Goal: Task Accomplishment & Management: Manage account settings

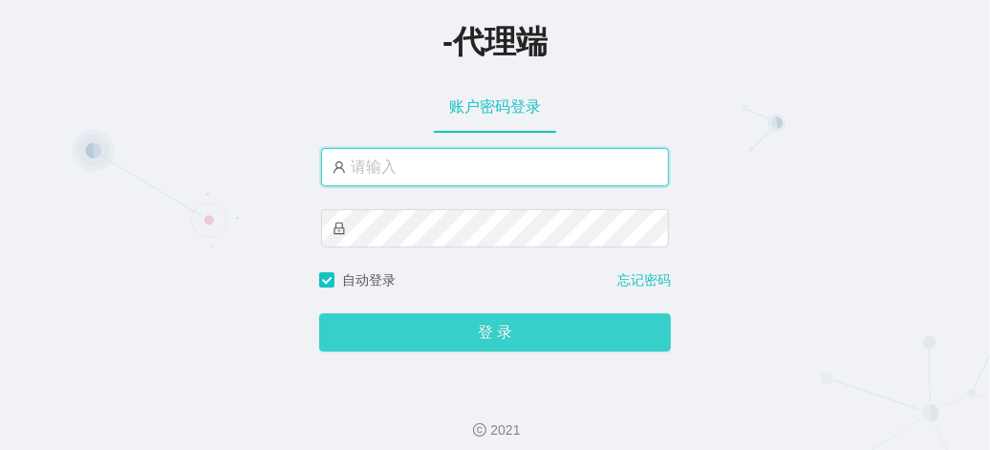
type input "laosan"
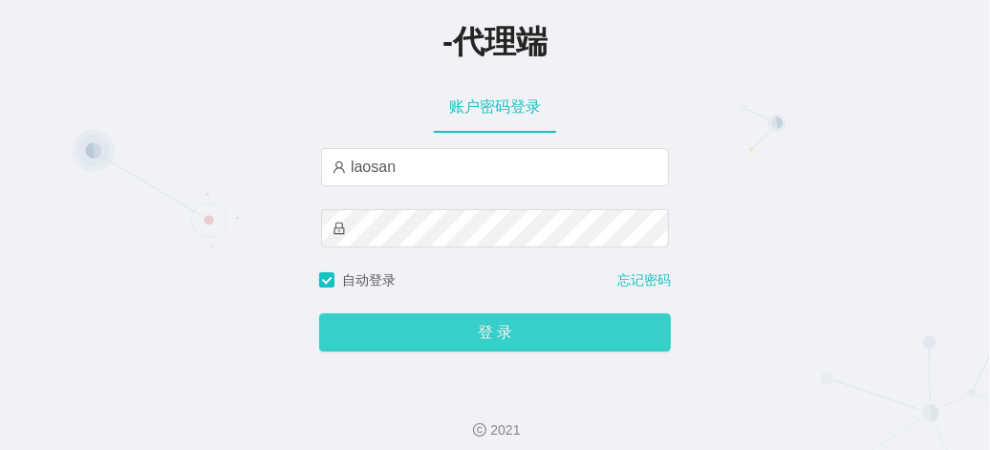
click at [436, 337] on button "登 录" at bounding box center [495, 333] width 352 height 38
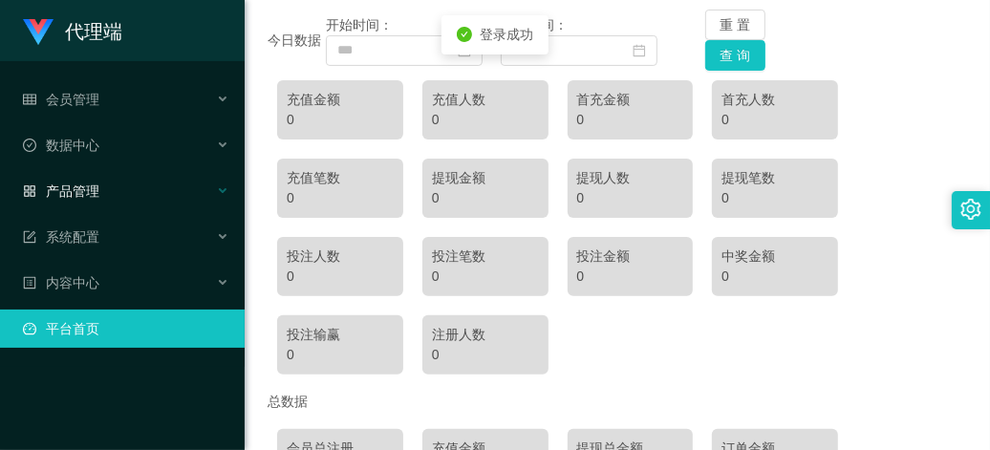
scroll to position [239, 0]
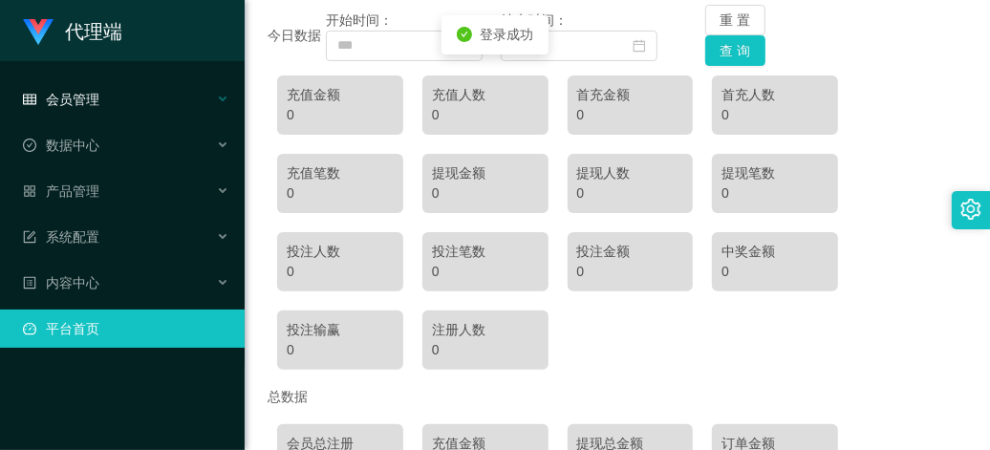
drag, startPoint x: 173, startPoint y: 73, endPoint x: 167, endPoint y: 82, distance: 11.1
click at [173, 73] on ul "会员管理 数据中心 产品管理 系统配置 内容中心 平台首页" at bounding box center [122, 214] width 245 height 306
click at [160, 93] on div "会员管理" at bounding box center [122, 99] width 245 height 38
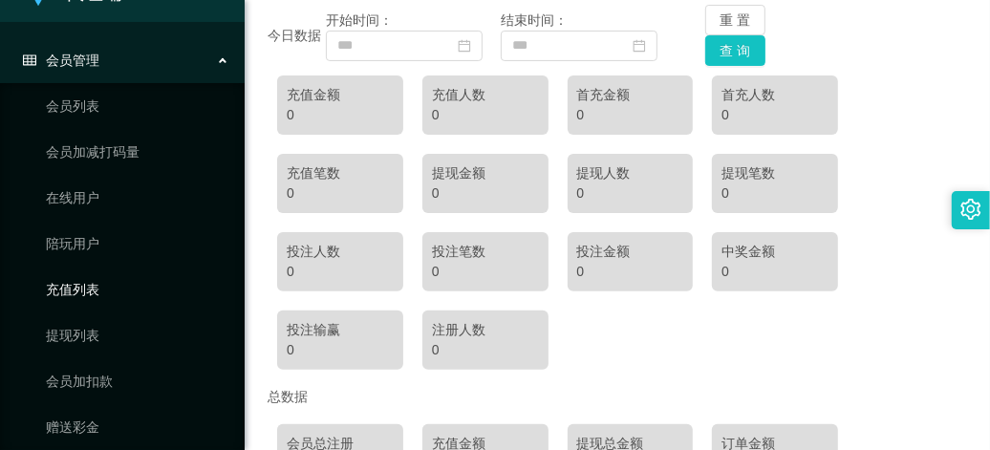
scroll to position [0, 0]
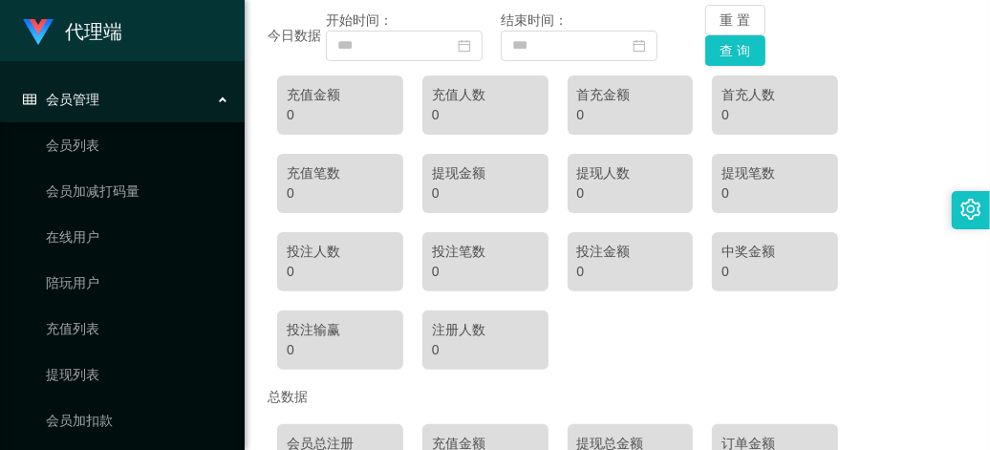
click at [124, 105] on div "会员管理" at bounding box center [122, 99] width 245 height 38
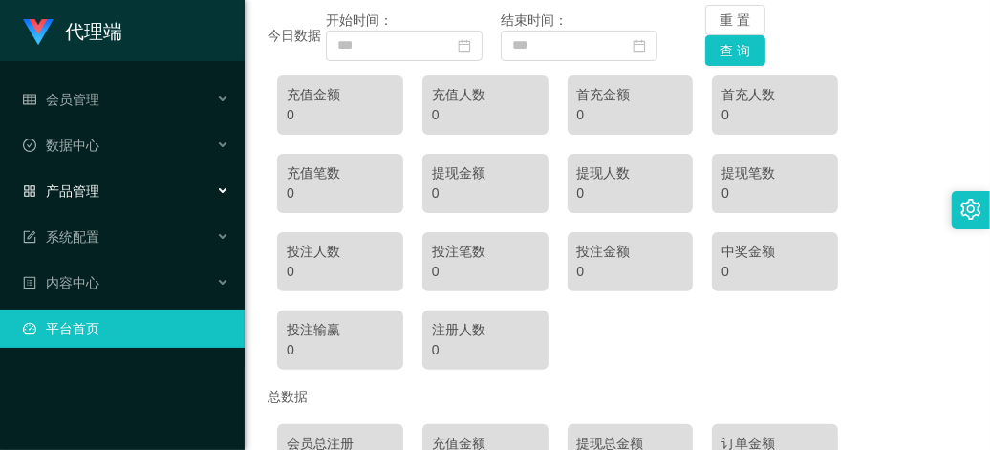
click at [124, 191] on div "产品管理" at bounding box center [122, 191] width 245 height 38
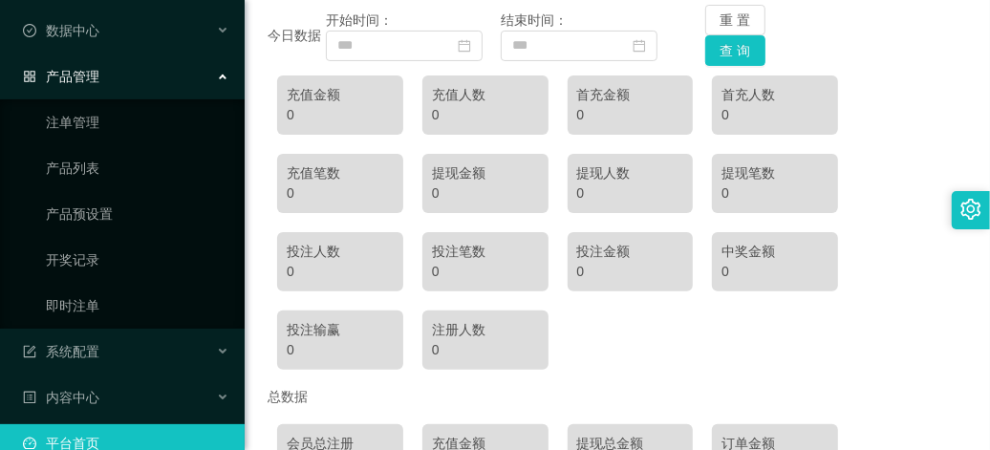
scroll to position [26, 0]
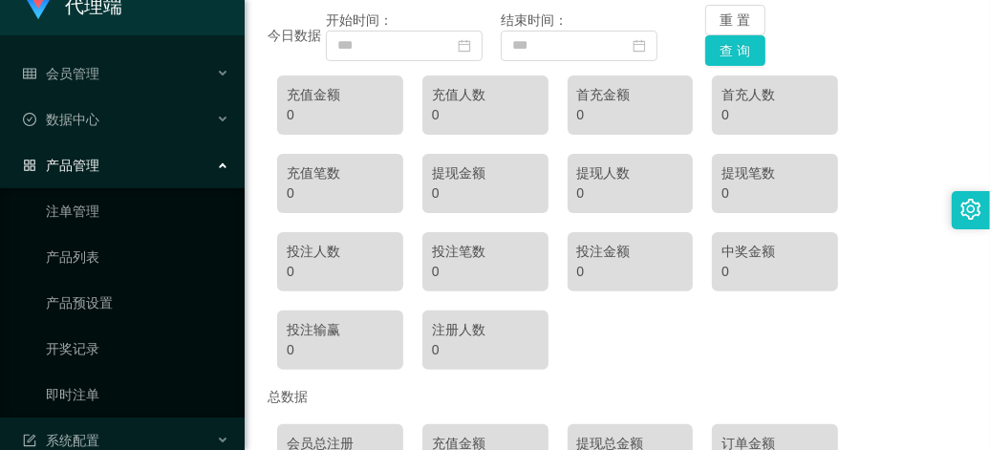
click at [127, 170] on div "产品管理" at bounding box center [122, 165] width 245 height 38
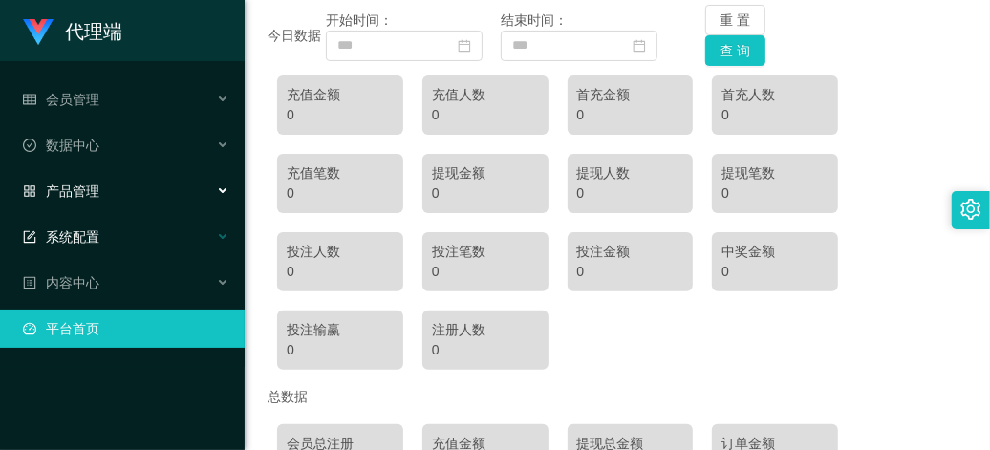
scroll to position [0, 0]
click at [120, 240] on div "系统配置" at bounding box center [122, 237] width 245 height 38
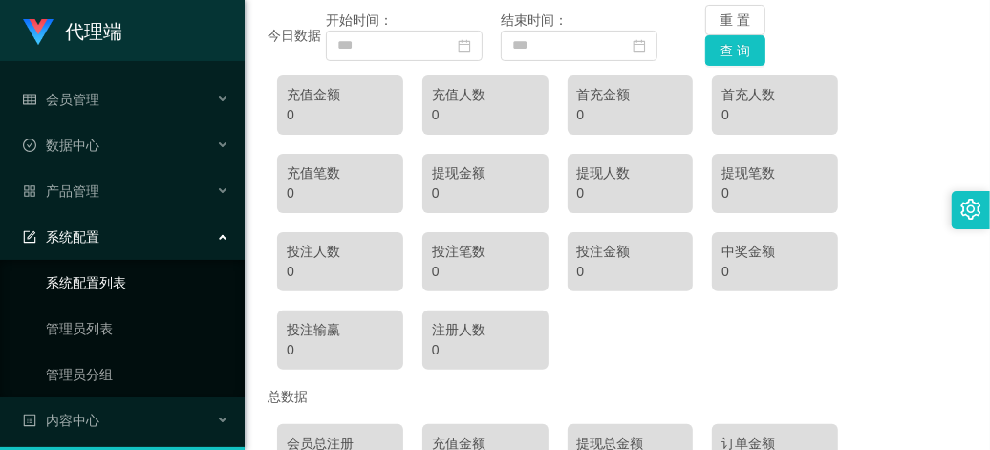
scroll to position [54, 0]
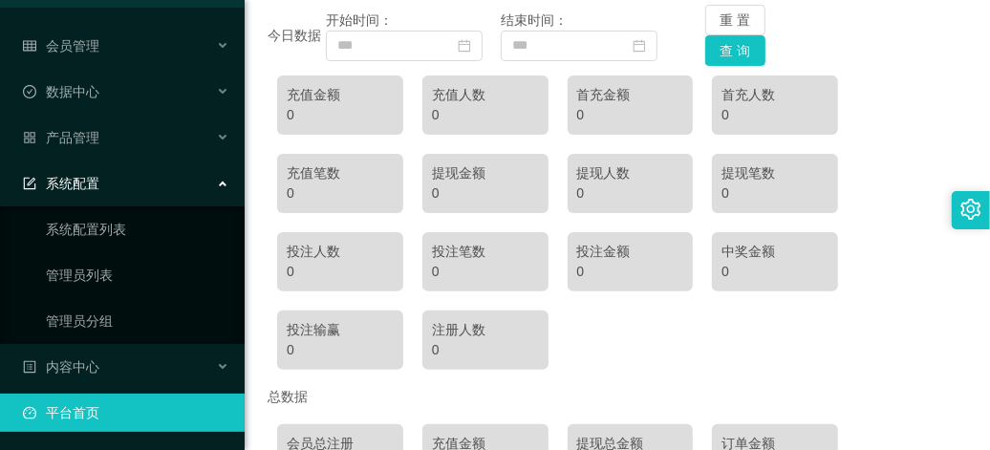
click at [125, 184] on div "系统配置" at bounding box center [122, 183] width 245 height 38
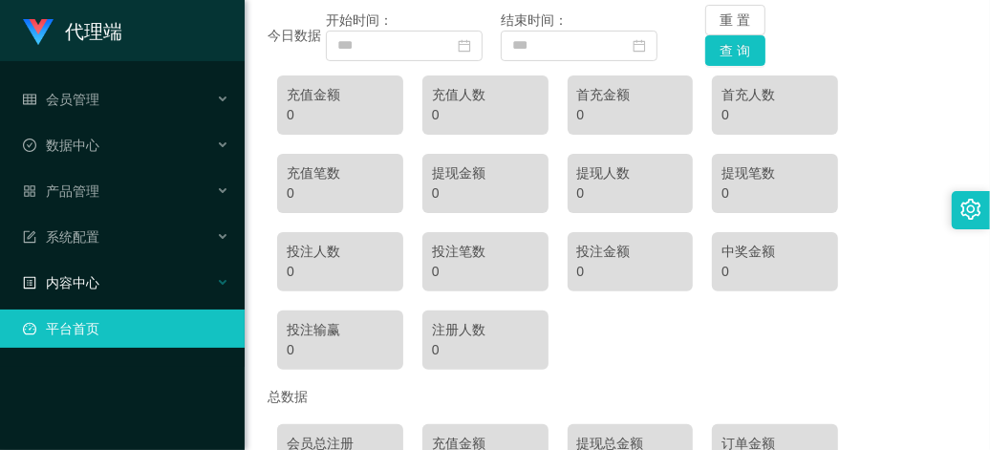
scroll to position [0, 0]
click at [121, 141] on div "数据中心" at bounding box center [122, 145] width 245 height 38
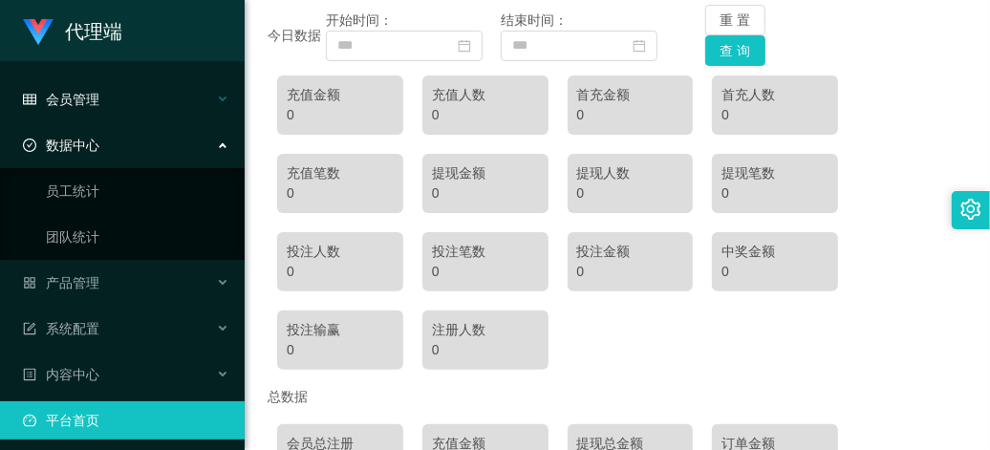
drag, startPoint x: 136, startPoint y: 159, endPoint x: 144, endPoint y: 112, distance: 47.6
click at [137, 158] on div "数据中心" at bounding box center [122, 145] width 245 height 38
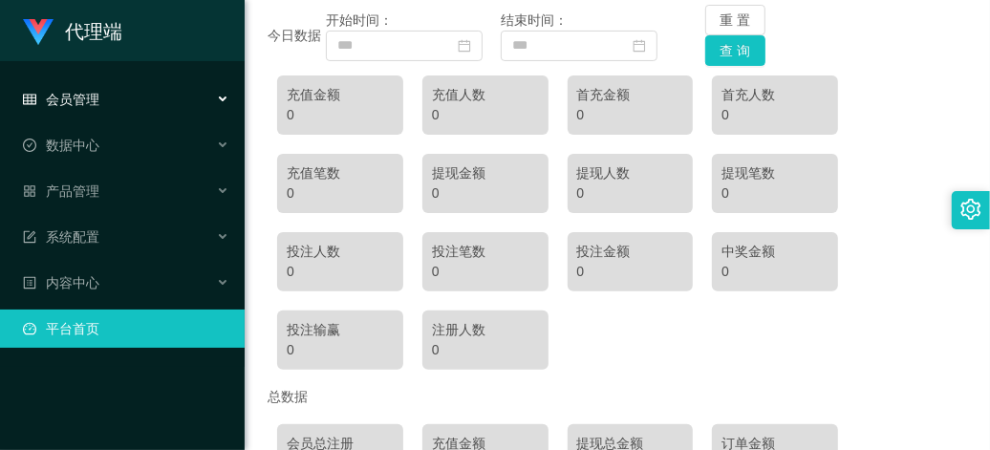
click at [144, 103] on div "会员管理" at bounding box center [122, 99] width 245 height 38
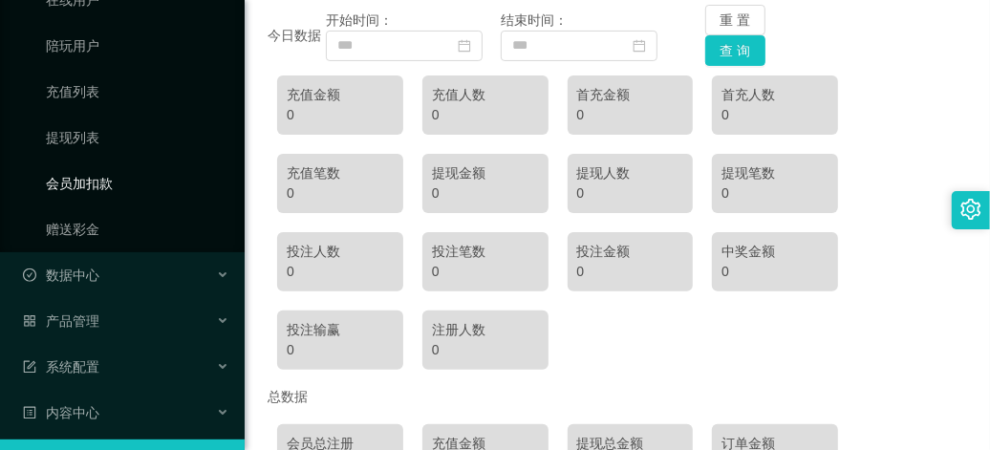
scroll to position [239, 0]
click at [100, 211] on link "赠送彩金" at bounding box center [138, 227] width 184 height 38
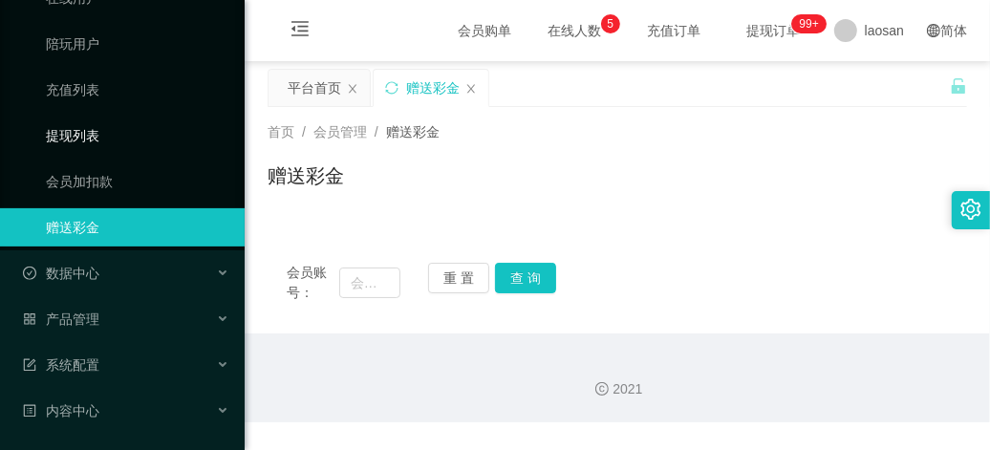
click at [117, 137] on link "提现列表" at bounding box center [138, 136] width 184 height 38
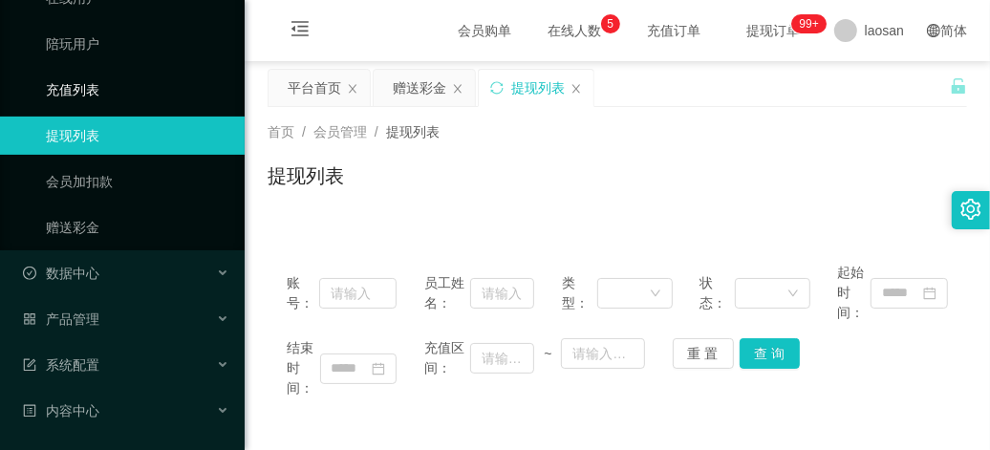
click at [122, 86] on link "充值列表" at bounding box center [138, 90] width 184 height 38
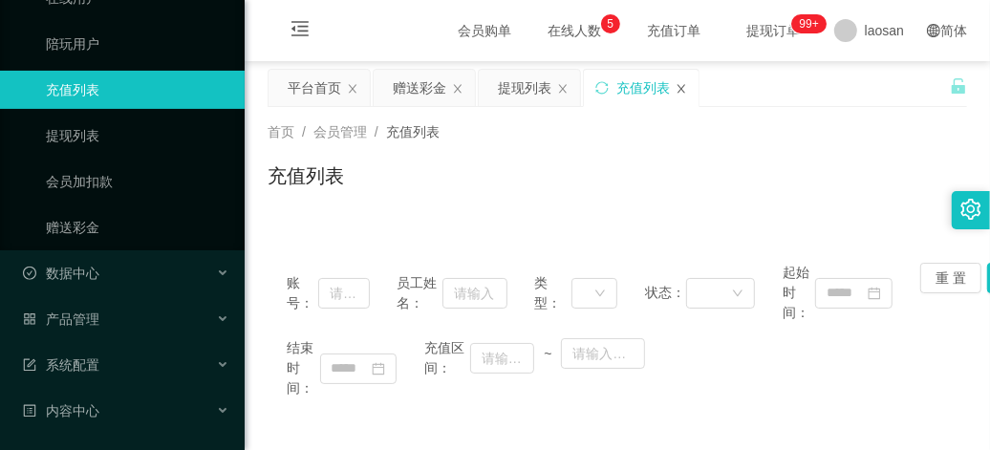
click at [686, 86] on icon "图标: close" at bounding box center [682, 88] width 8 height 9
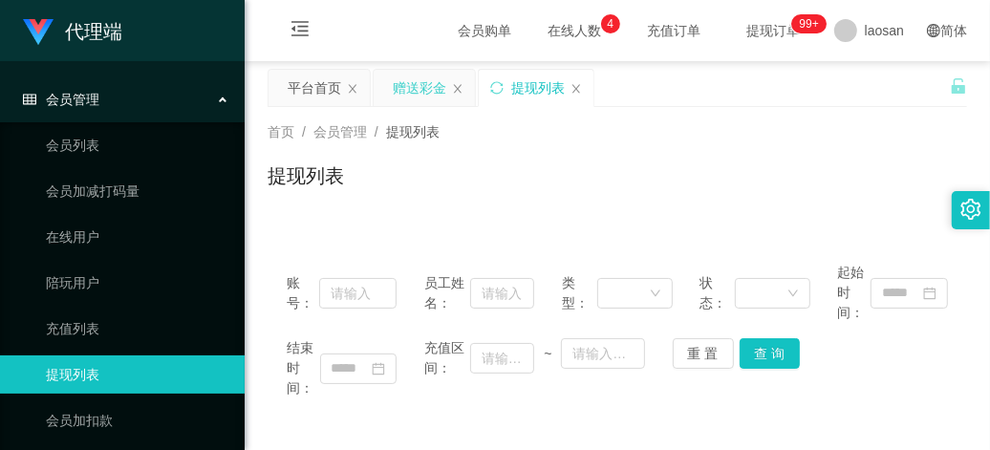
click at [408, 88] on div "赠送彩金" at bounding box center [420, 88] width 54 height 36
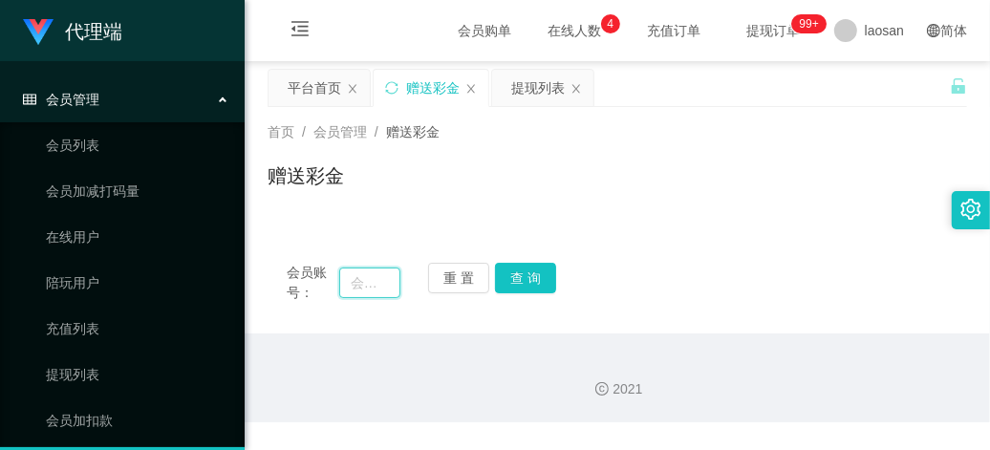
click at [373, 273] on input "text" at bounding box center [369, 283] width 61 height 31
paste input "Aricyap1982"
type input "Aricyap1982"
click at [529, 269] on button "查 询" at bounding box center [525, 278] width 61 height 31
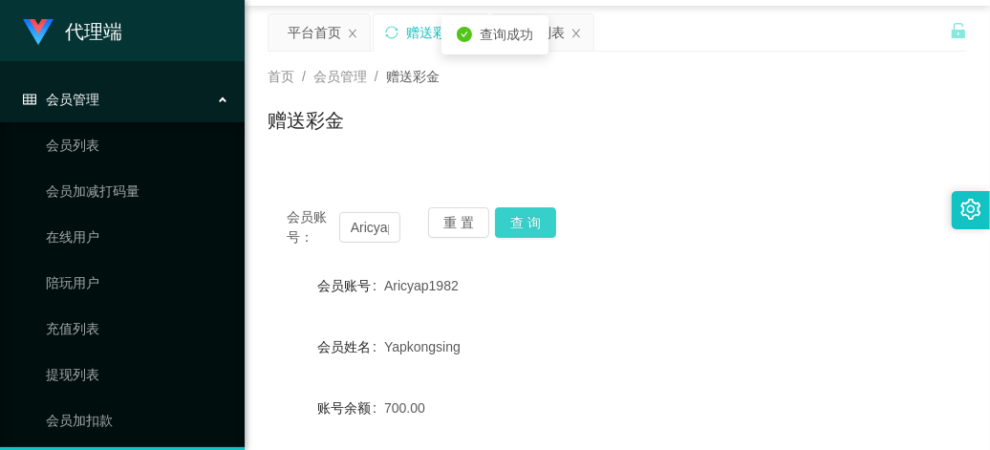
scroll to position [0, 0]
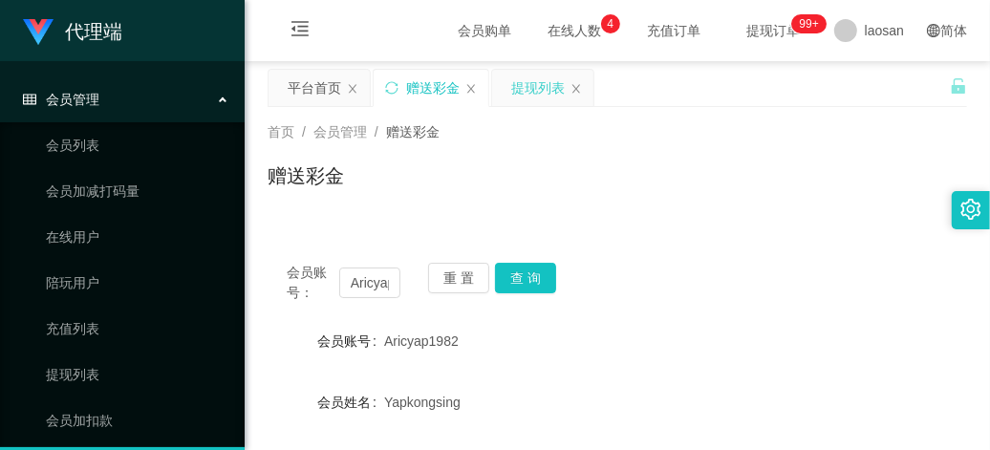
click at [532, 92] on div "提现列表" at bounding box center [539, 88] width 54 height 36
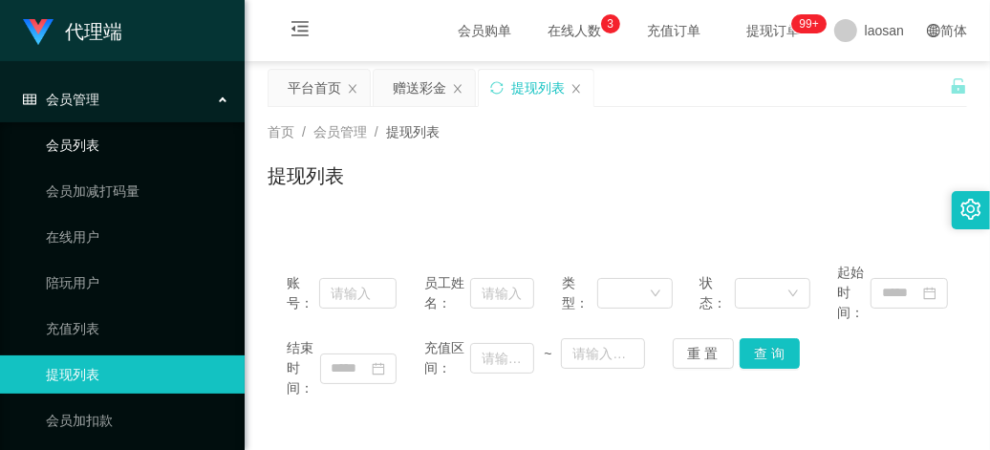
click at [124, 153] on link "会员列表" at bounding box center [138, 145] width 184 height 38
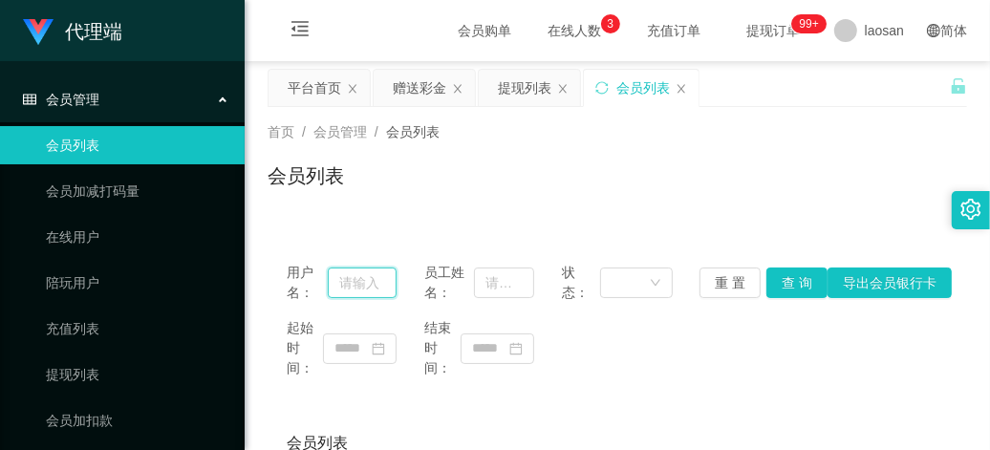
click at [351, 289] on input "text" at bounding box center [363, 283] width 70 height 31
paste input "Aricyap1982"
type input "Aricyap1982"
click at [791, 287] on button "查 询" at bounding box center [797, 283] width 61 height 31
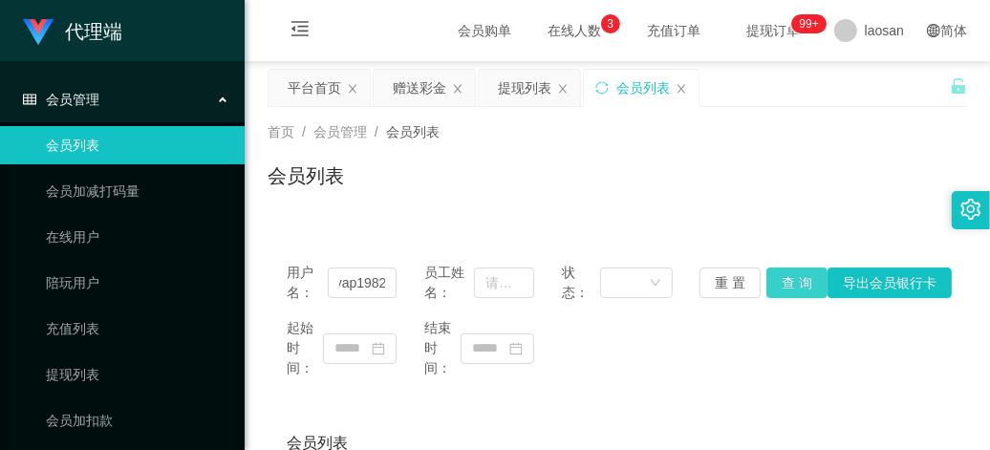
scroll to position [0, 0]
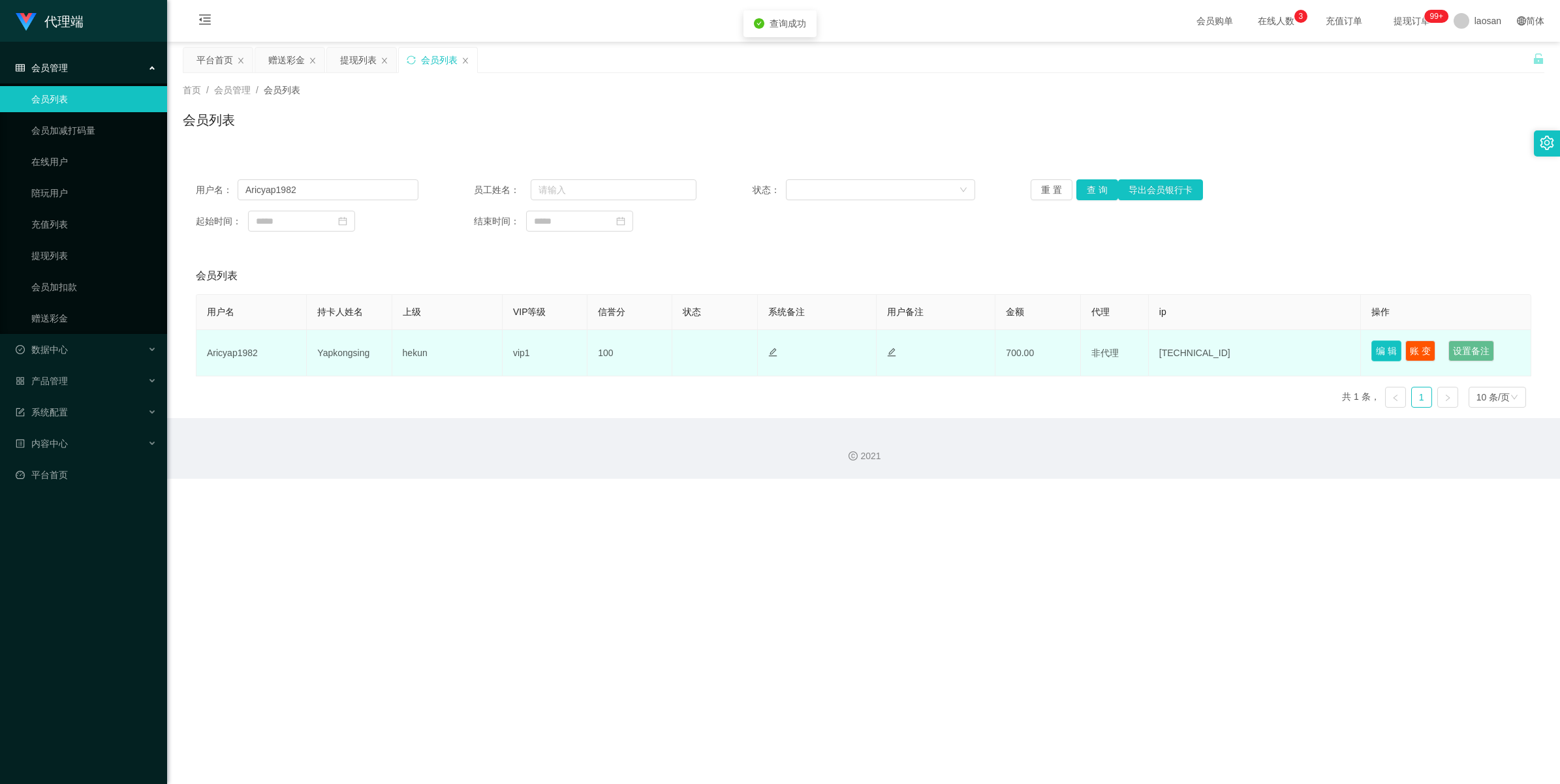
click at [676, 306] on button "编 辑" at bounding box center [1387, 351] width 30 height 21
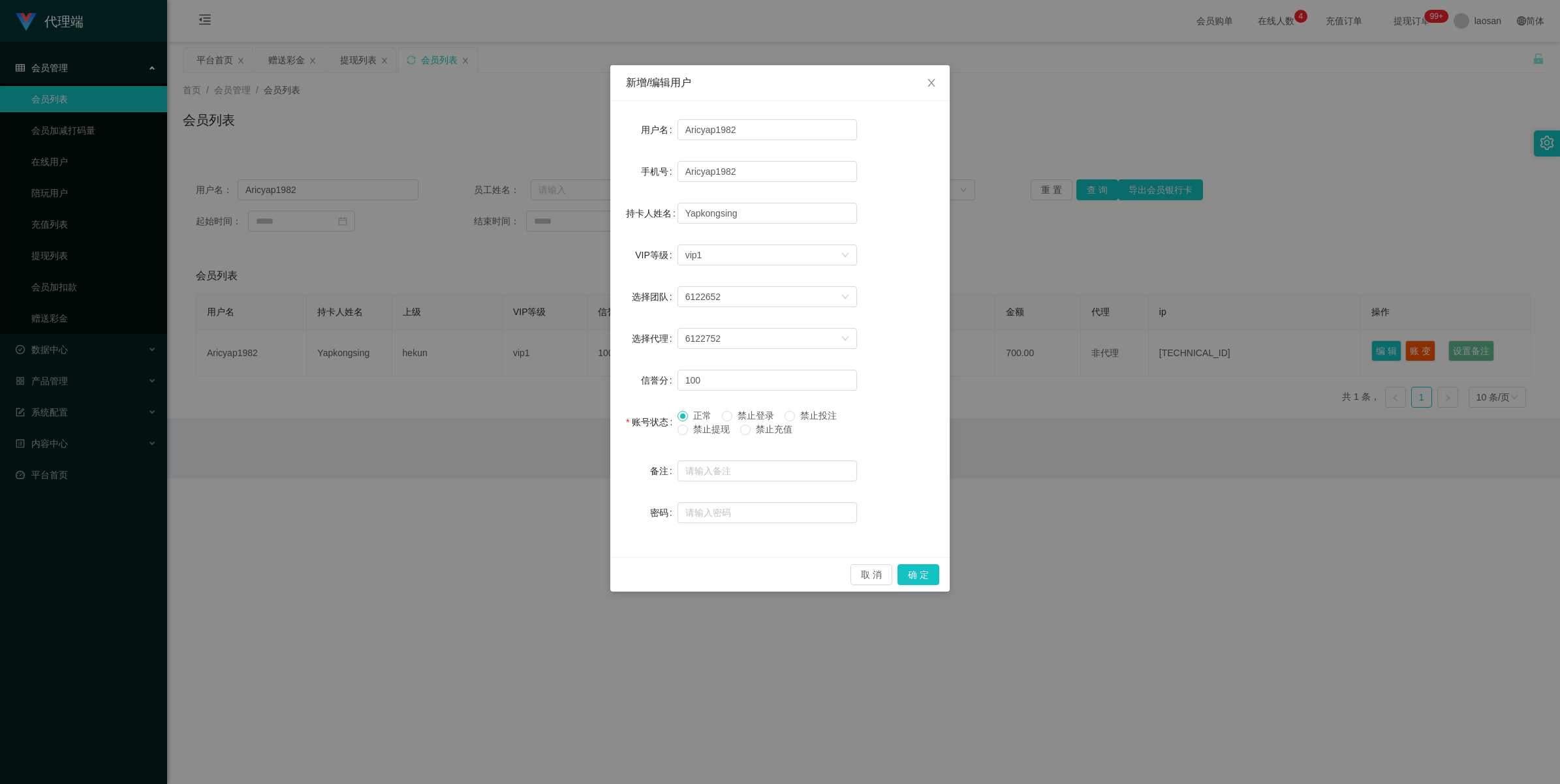
click at [676, 306] on span "禁止提现" at bounding box center [711, 429] width 47 height 10
click at [676, 306] on div "新增/编辑用户 用户名 Aricyap1982 手机号 Aricyap1982 持卡人姓名 Yapkongsing VIP等级 选择VIP等级 vip1 选择…" at bounding box center [780, 392] width 1560 height 784
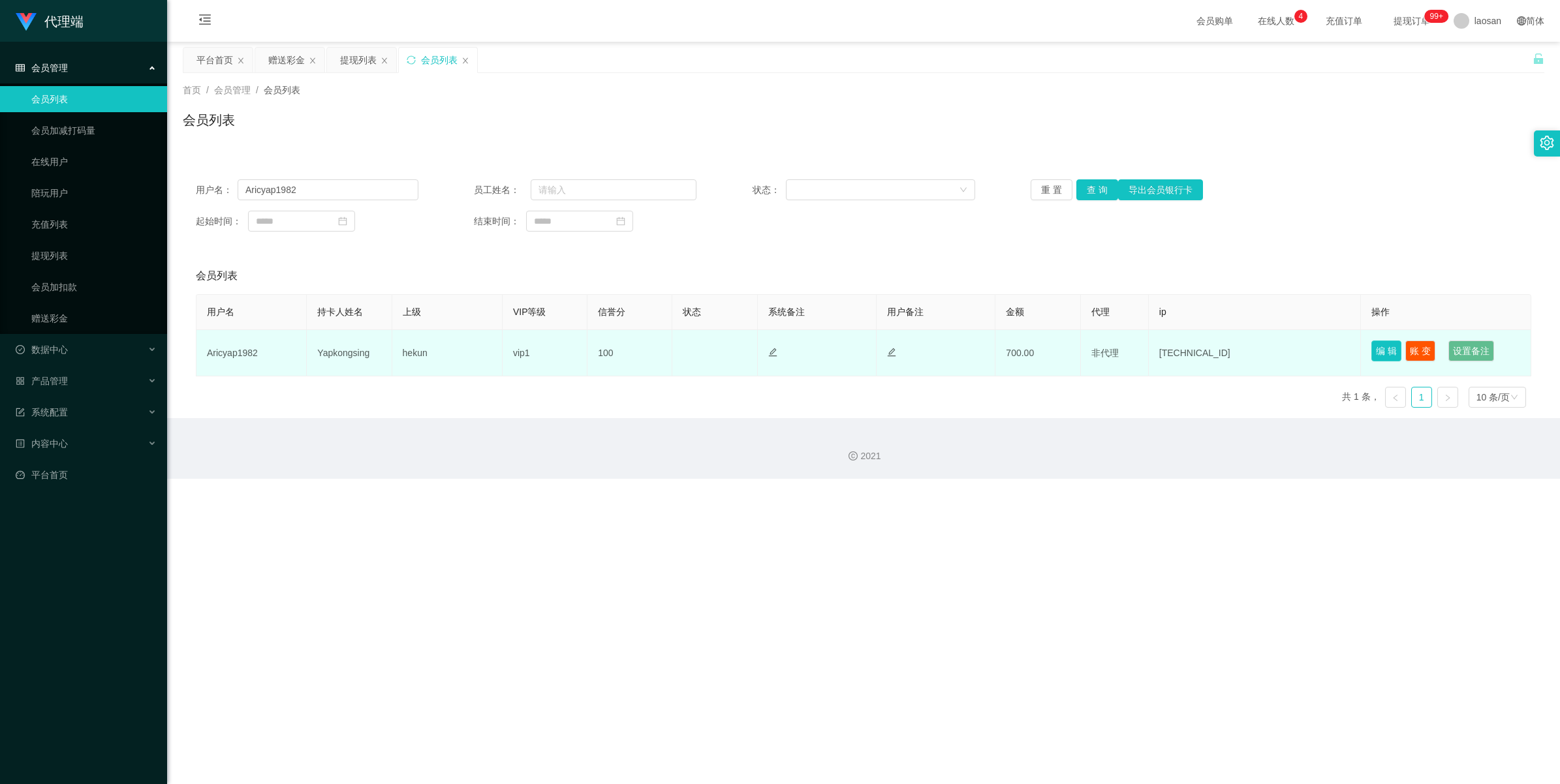
click at [676, 306] on button "编 辑" at bounding box center [1387, 351] width 30 height 21
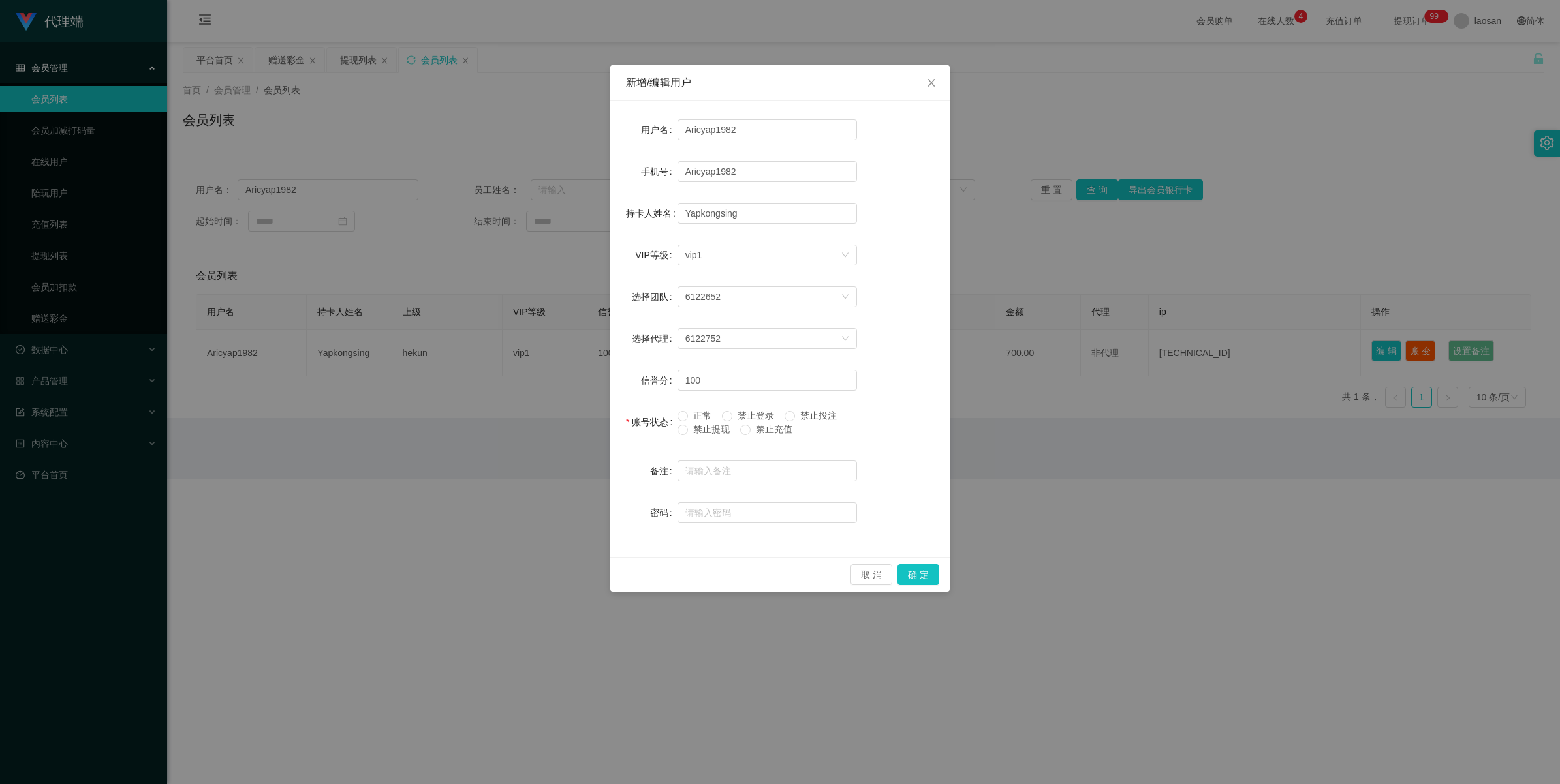
click at [676, 306] on span "禁止提现" at bounding box center [711, 429] width 47 height 10
click at [676, 306] on button "确 定" at bounding box center [918, 575] width 42 height 21
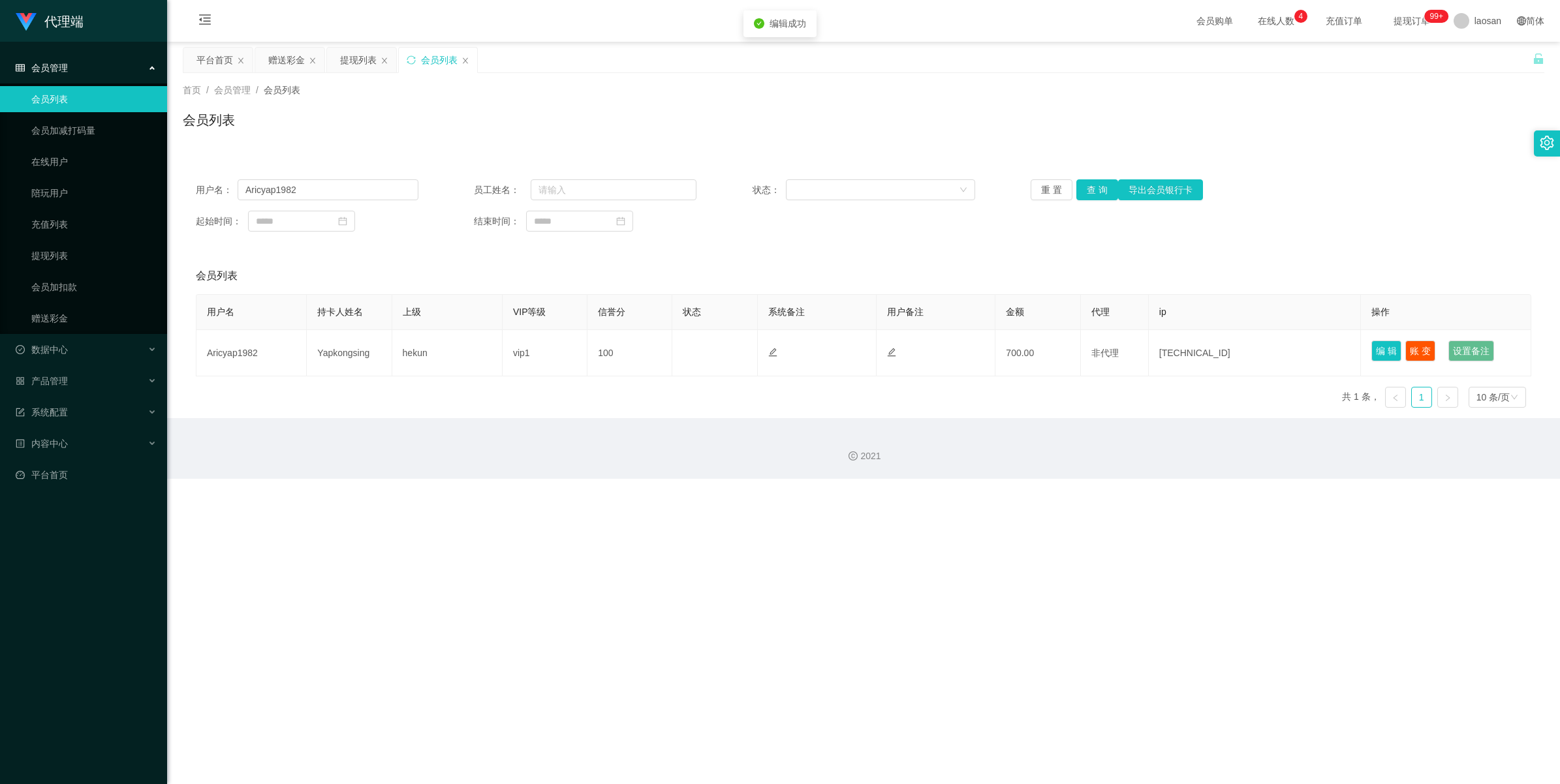
click at [676, 306] on div "代理端 会员管理 会员列表 会员加减打码量 在线用户 陪玩用户 充值列表 提现列表 会员加扣款 赠送彩金 数据中心 员工统计 团队统计 产品管理 注单管理 产…" at bounding box center [780, 392] width 1560 height 784
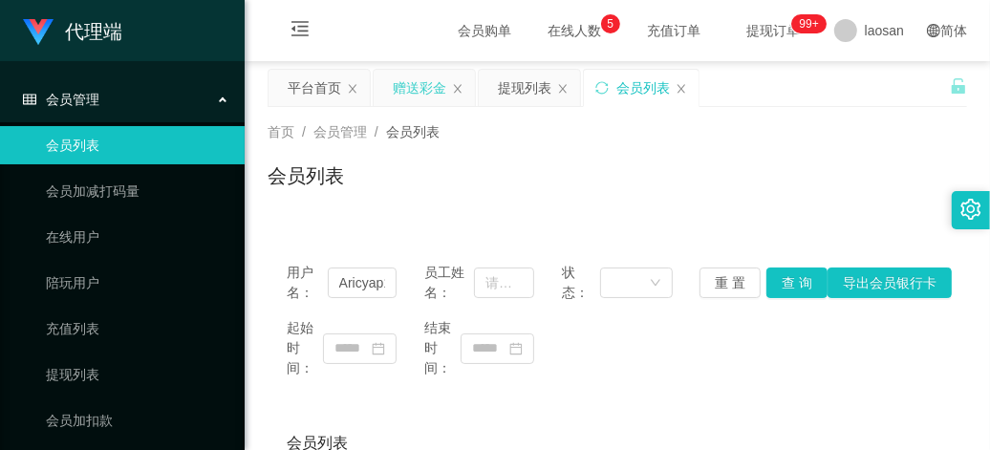
drag, startPoint x: 414, startPoint y: 86, endPoint x: 413, endPoint y: 69, distance: 17.2
click at [416, 86] on div "赠送彩金" at bounding box center [420, 88] width 54 height 36
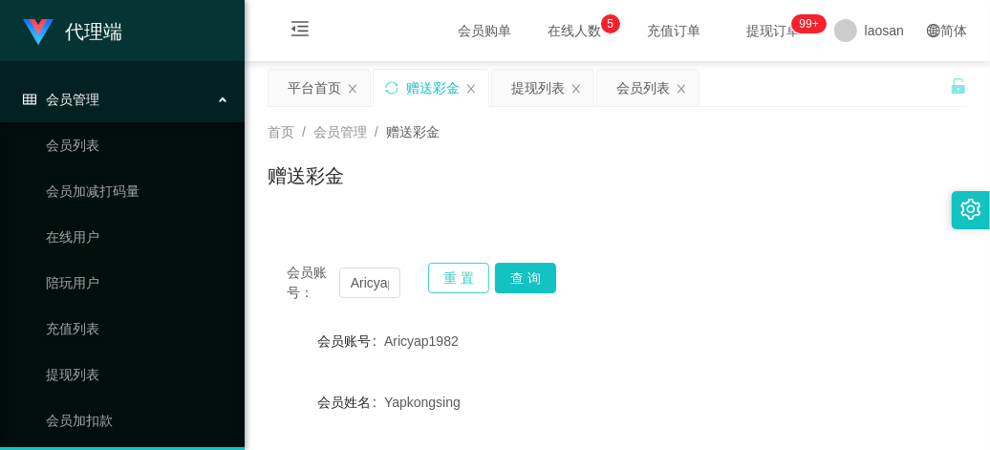
click at [442, 275] on button "重 置" at bounding box center [458, 278] width 61 height 31
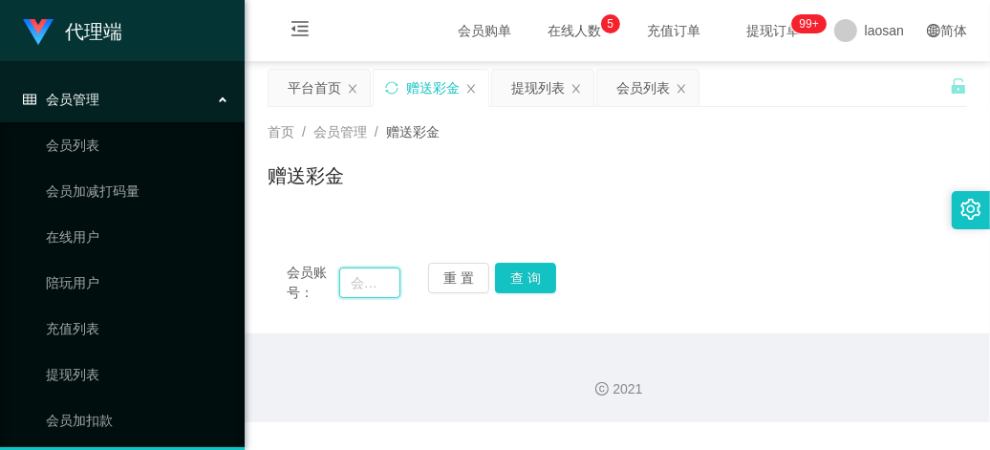
click at [354, 294] on input "text" at bounding box center [369, 283] width 61 height 31
paste input "BzaiChan"
type input "BzaiChan"
click at [527, 275] on button "查 询" at bounding box center [525, 278] width 61 height 31
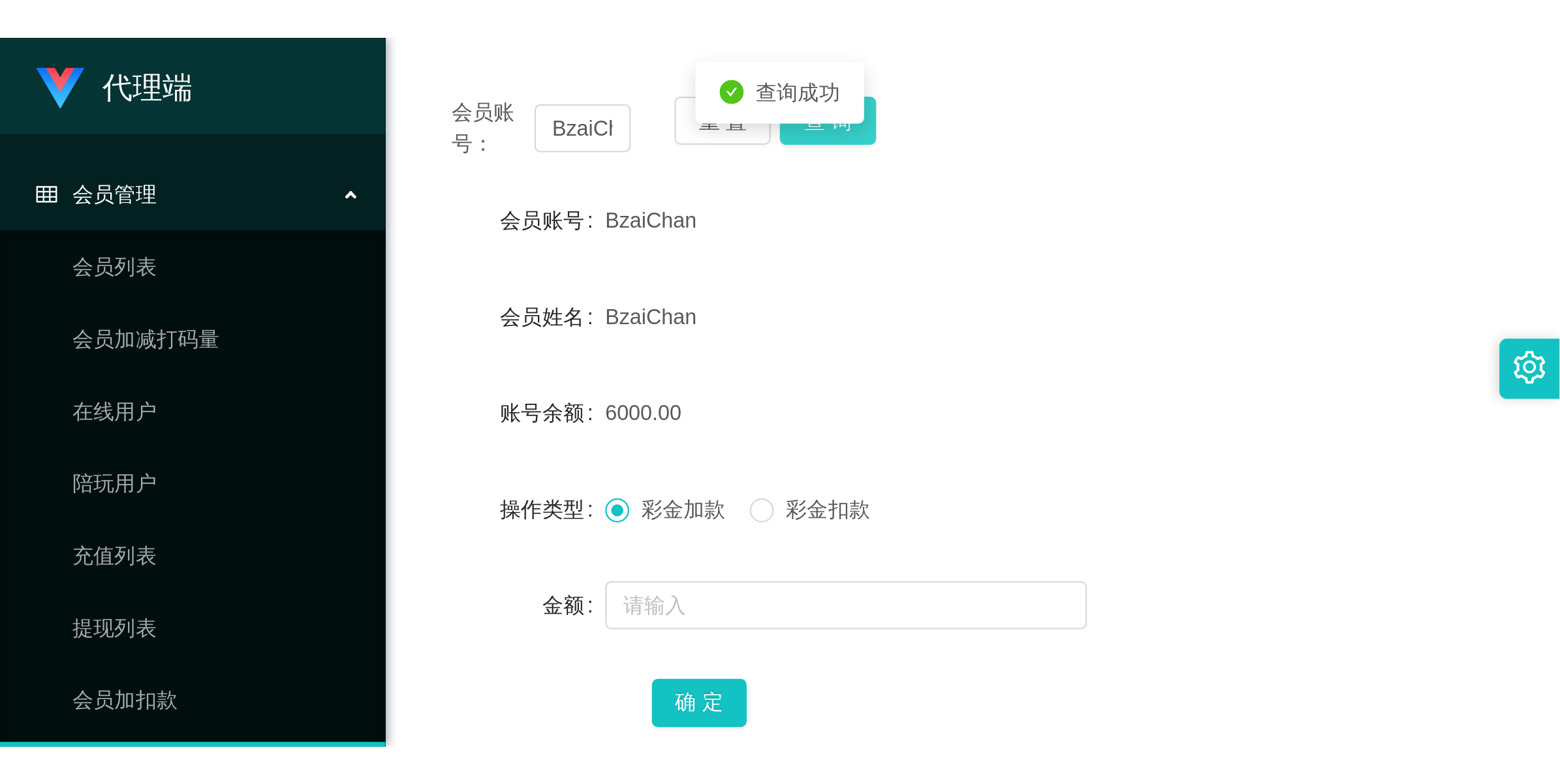
scroll to position [163, 0]
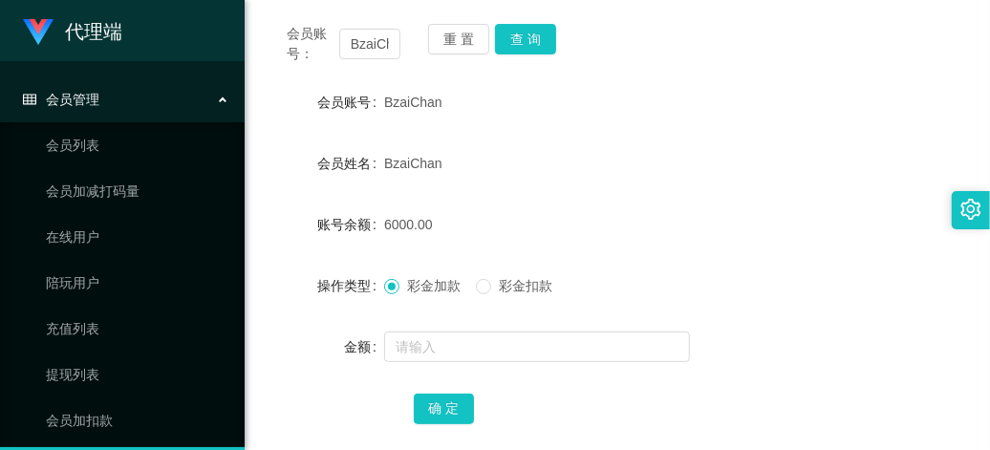
click at [661, 179] on div "BzaiChan" at bounding box center [588, 163] width 408 height 38
click at [766, 116] on div "BzaiChan" at bounding box center [588, 102] width 408 height 38
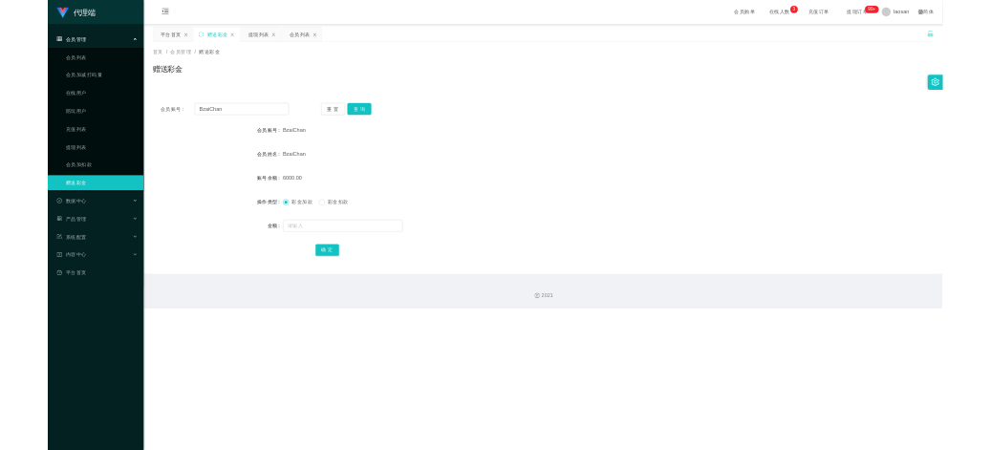
scroll to position [0, 0]
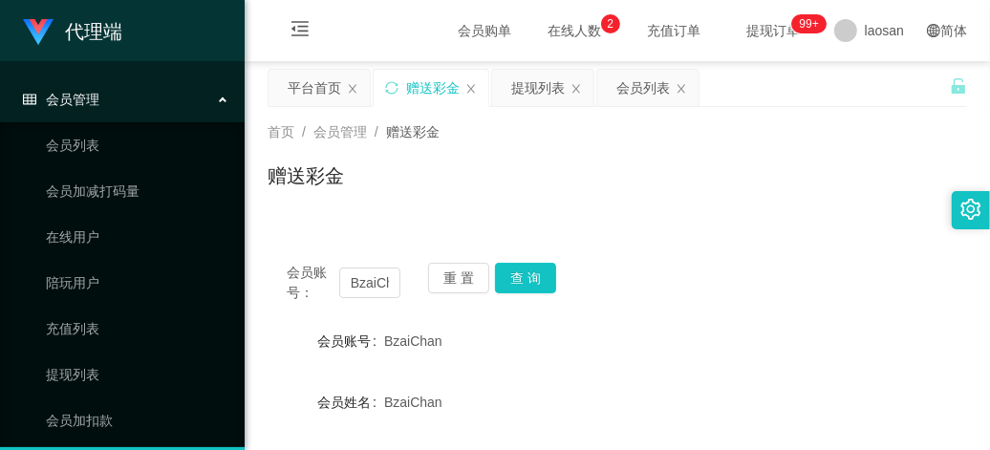
click at [557, 24] on span "在线人数 0 1 2 3 4 5 6 7 8 9 0 1 2 3 4 5 6 7 8 9 0 1 2 3 4 5 6 7 8 9" at bounding box center [574, 30] width 73 height 13
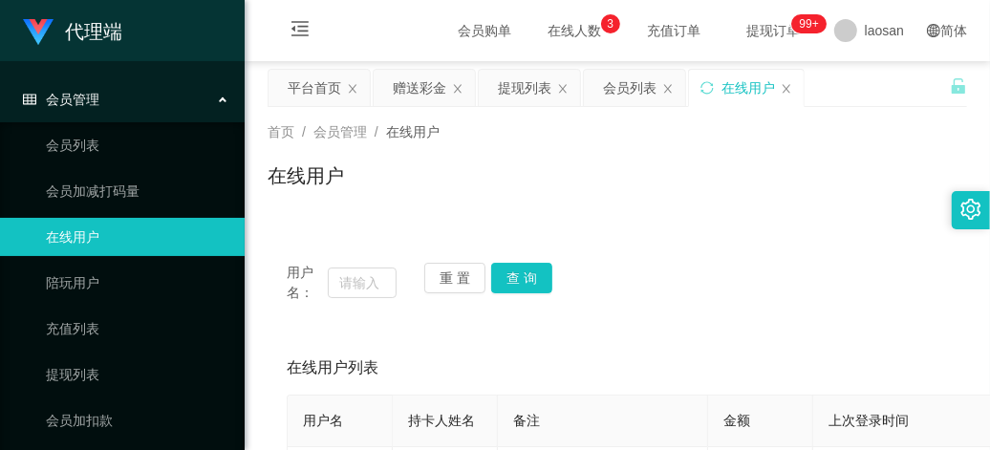
click at [555, 32] on span "在线人数 0 1 2 3 4 5 6 7 8 9 0 1 2 3 4 5 6 7 8 9 0 1 2 3 4 5 6 7 8 9" at bounding box center [574, 30] width 73 height 13
click at [455, 32] on span "会员购单" at bounding box center [485, 30] width 80 height 61
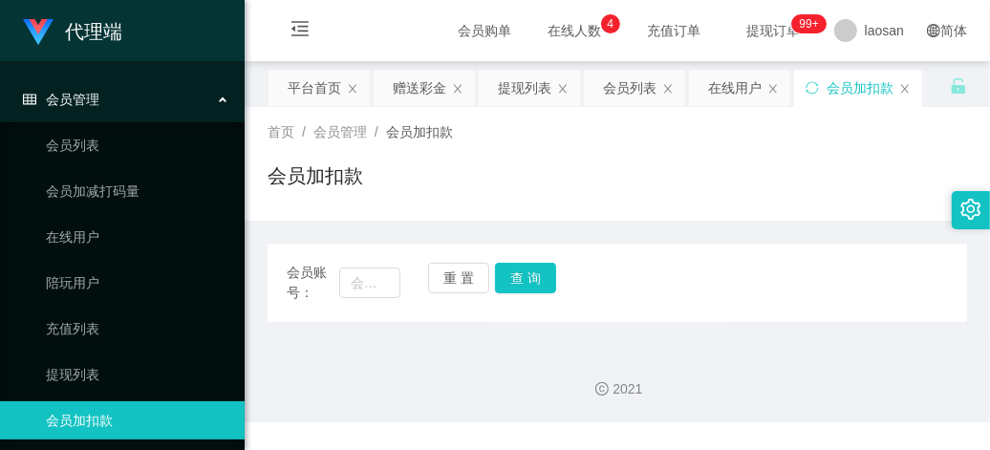
click at [132, 106] on div "会员管理" at bounding box center [122, 99] width 245 height 38
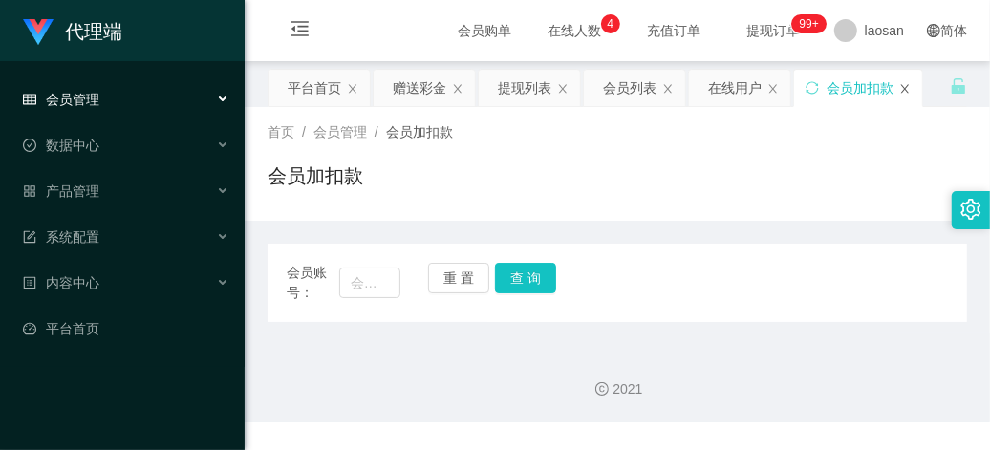
click at [908, 83] on icon "图标: close" at bounding box center [905, 88] width 11 height 11
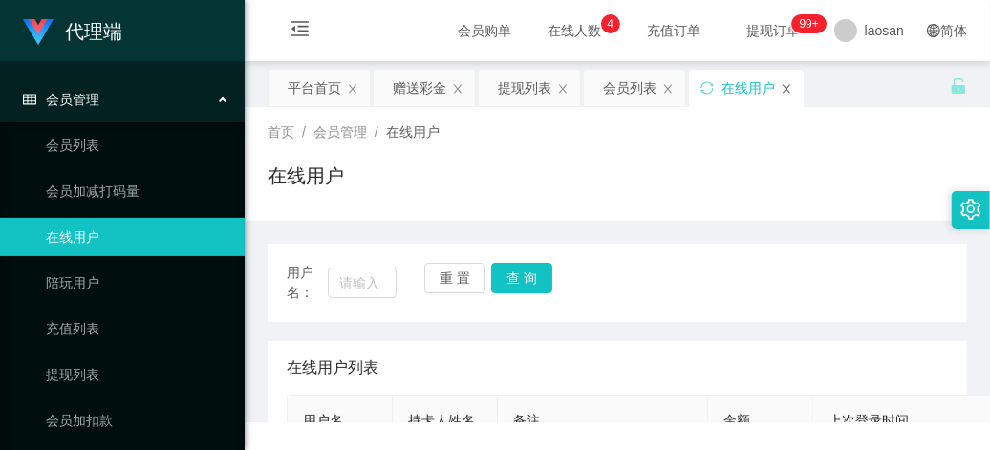
click at [791, 87] on icon "图标: close" at bounding box center [786, 88] width 11 height 11
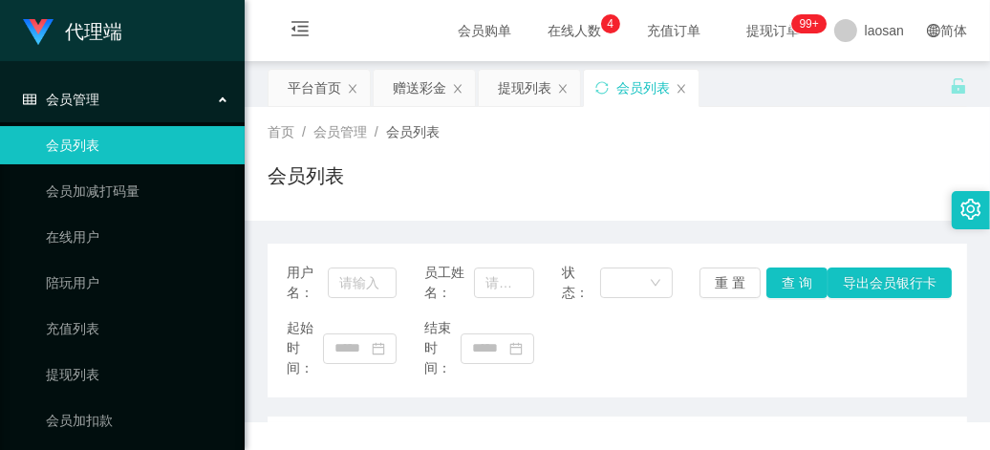
click at [763, 125] on div "首页 / 会员管理 / 会员列表 /" at bounding box center [618, 132] width 700 height 20
